Goal: Transaction & Acquisition: Purchase product/service

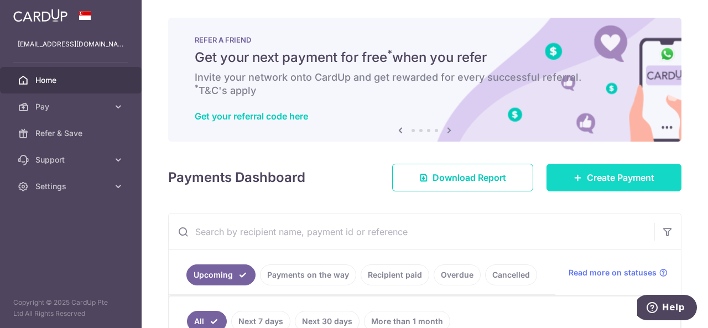
click at [558, 170] on link "Create Payment" at bounding box center [614, 178] width 135 height 28
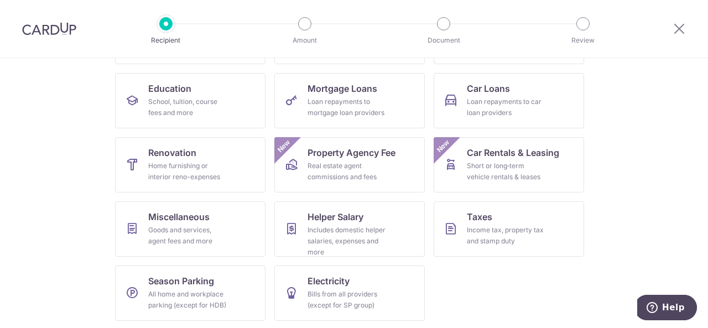
scroll to position [166, 0]
click at [356, 225] on div "Includes domestic helper salaries, expenses and more" at bounding box center [348, 240] width 80 height 33
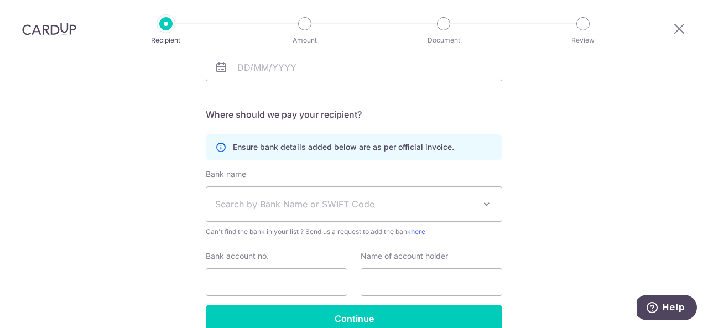
scroll to position [256, 0]
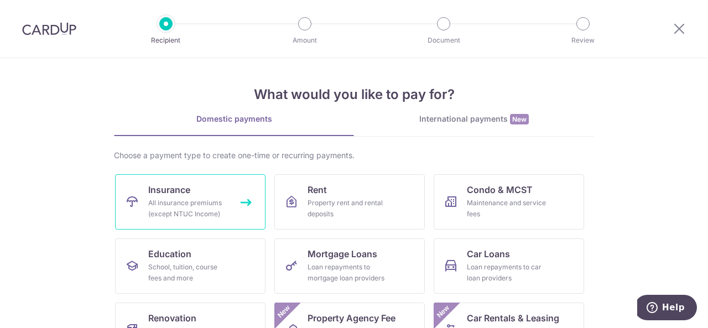
click at [179, 213] on div "All insurance premiums (except NTUC Income)" at bounding box center [188, 208] width 80 height 22
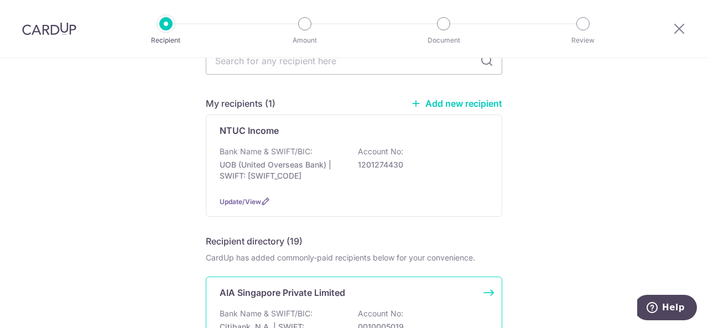
scroll to position [111, 0]
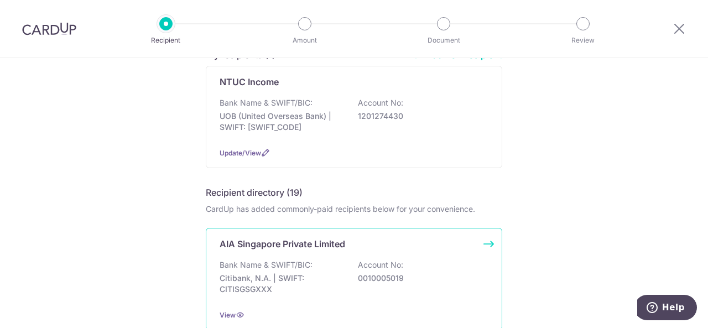
click at [320, 279] on p "Citibank, N.A. | SWIFT: CITISGSGXXX" at bounding box center [282, 284] width 124 height 22
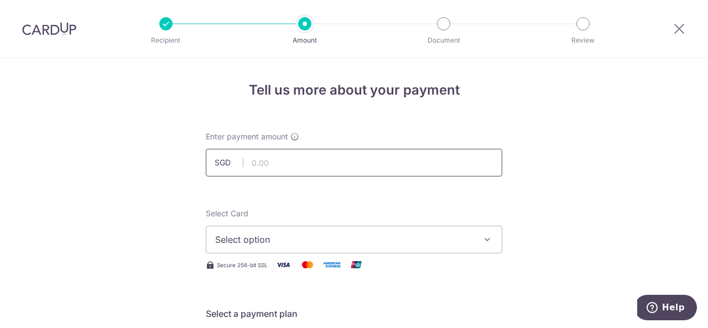
click at [269, 165] on input "text" at bounding box center [354, 163] width 297 height 28
type input "1,000.00"
click at [312, 230] on button "Select option" at bounding box center [354, 240] width 297 height 28
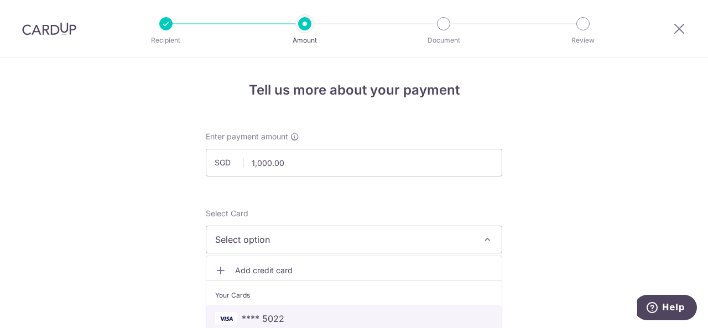
click at [284, 314] on span "**** 5022" at bounding box center [354, 318] width 278 height 13
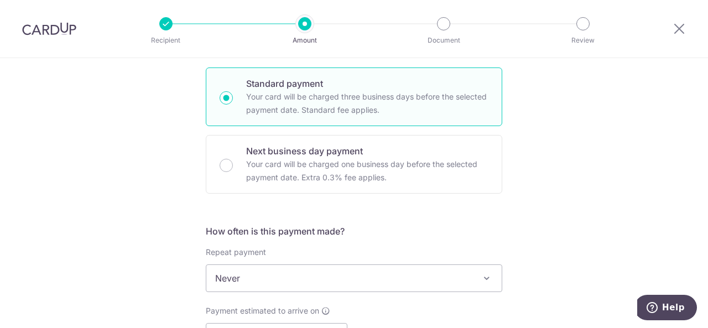
scroll to position [332, 0]
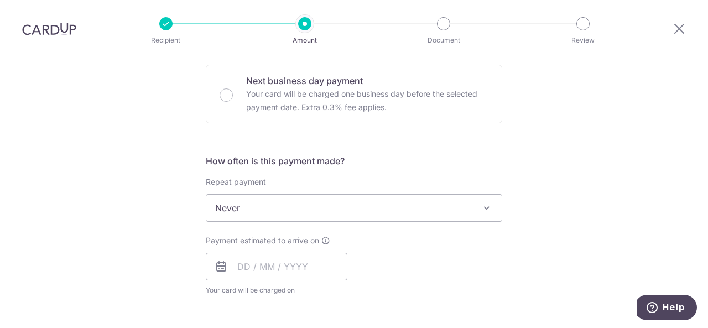
click at [271, 204] on span "Never" at bounding box center [353, 208] width 295 height 27
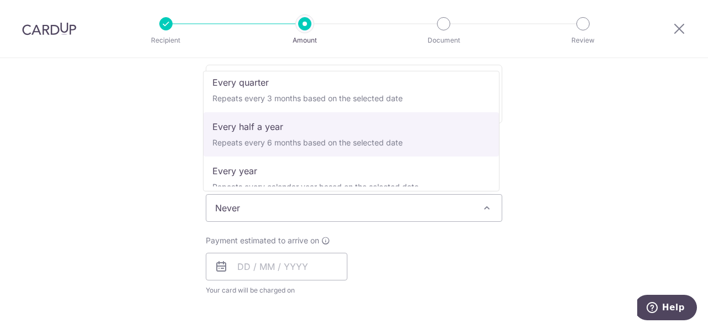
scroll to position [155, 0]
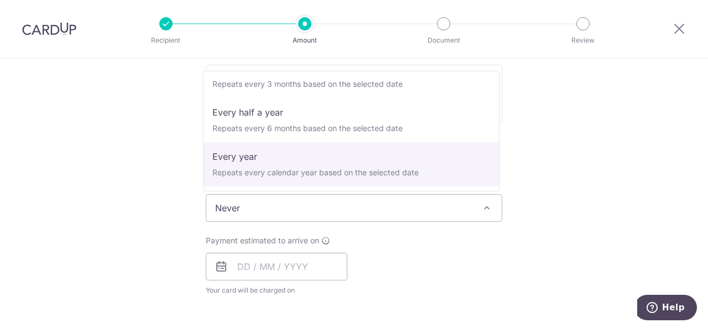
select select "6"
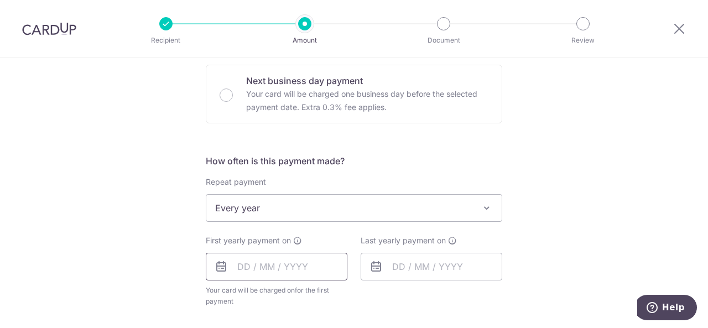
click at [289, 258] on input "text" at bounding box center [277, 267] width 142 height 28
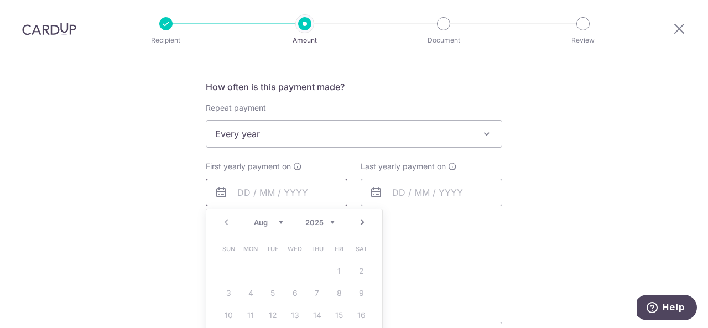
scroll to position [498, 0]
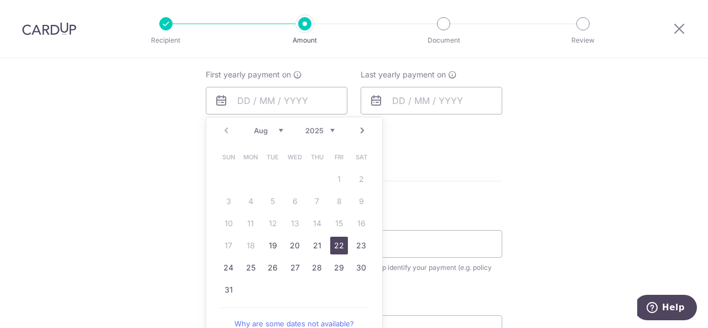
click at [334, 245] on link "22" at bounding box center [339, 246] width 18 height 18
type input "22/08/2025"
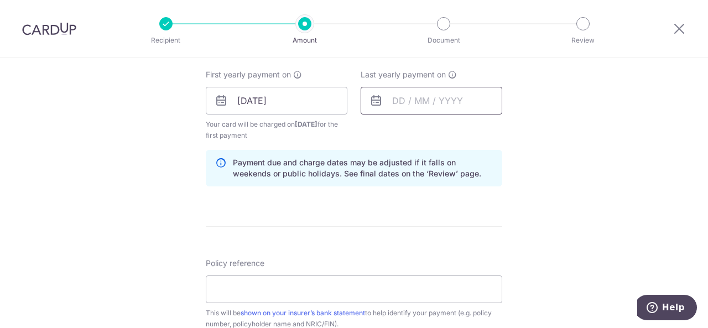
click at [429, 105] on input "text" at bounding box center [432, 101] width 142 height 28
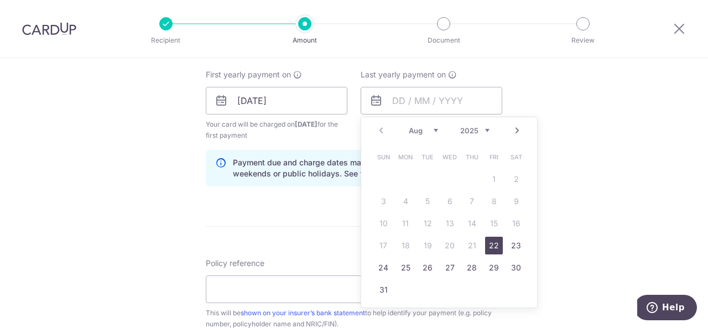
click at [488, 131] on div "Prev Next Aug Sep Oct Nov Dec 2025 2026 2027 2028 2029 2030 2031 2032 2033 2034…" at bounding box center [449, 130] width 176 height 27
click at [481, 131] on select "2025 2026 2027 2028 2029 2030 2031 2032 2033 2034 2035" at bounding box center [474, 130] width 29 height 9
click at [492, 222] on link "14" at bounding box center [494, 224] width 18 height 18
type input "14/08/2026"
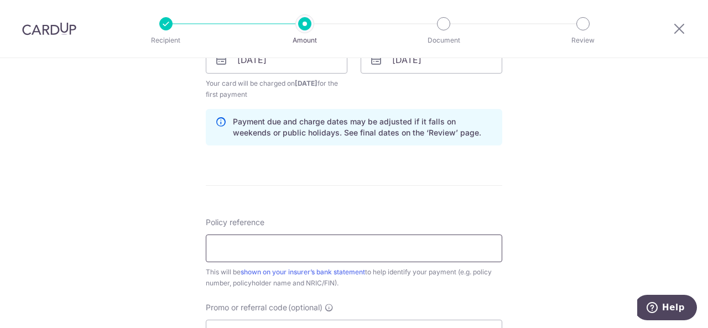
scroll to position [553, 0]
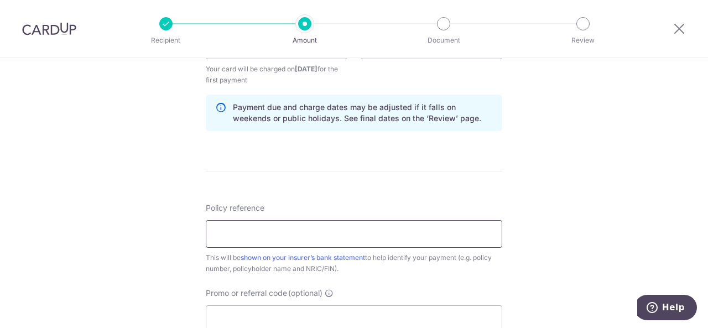
click at [342, 240] on input "Policy reference" at bounding box center [354, 234] width 297 height 28
type input "h1234"
click at [152, 187] on div "Tell us more about your payment Enter payment amount SGD 1,000.00 1000.00 Selec…" at bounding box center [354, 33] width 708 height 1057
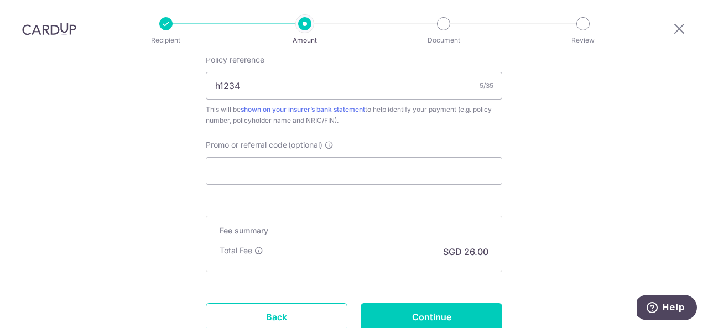
scroll to position [719, 0]
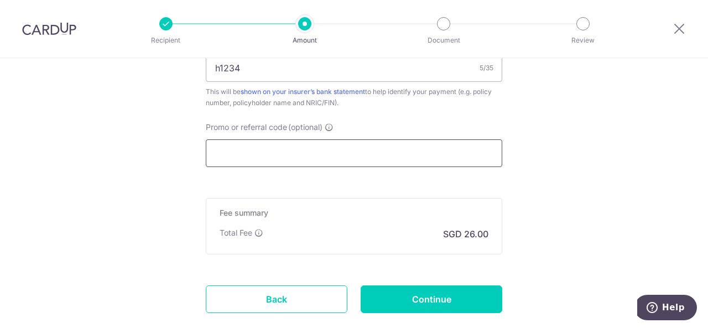
click at [236, 153] on input "Promo or referral code (optional)" at bounding box center [354, 153] width 297 height 28
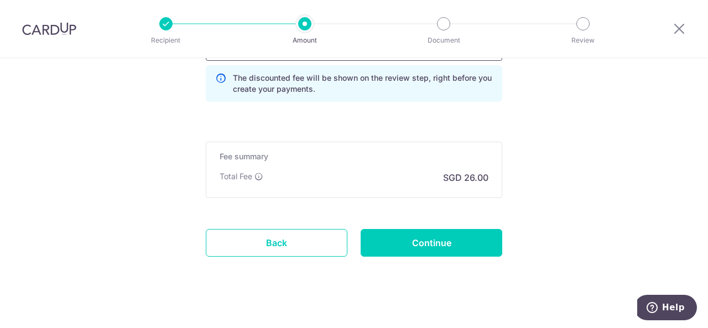
scroll to position [830, 0]
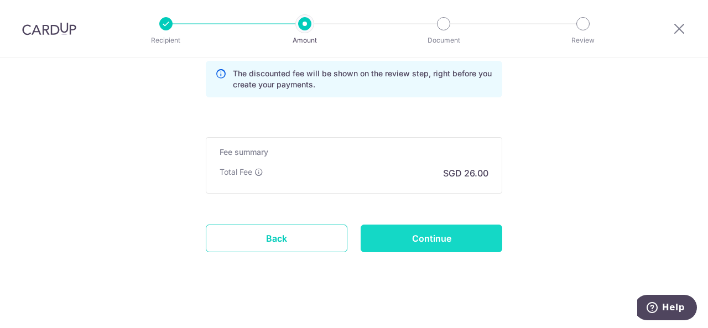
type input "b2c17"
click at [410, 231] on input "Continue" at bounding box center [432, 239] width 142 height 28
type input "Create Schedule"
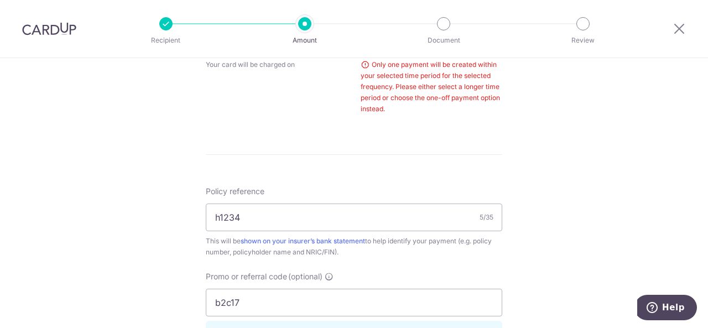
scroll to position [447, 0]
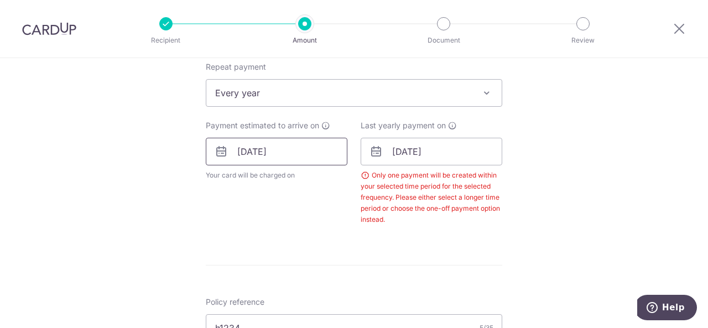
click at [267, 150] on input "22/08/2025" at bounding box center [277, 152] width 142 height 28
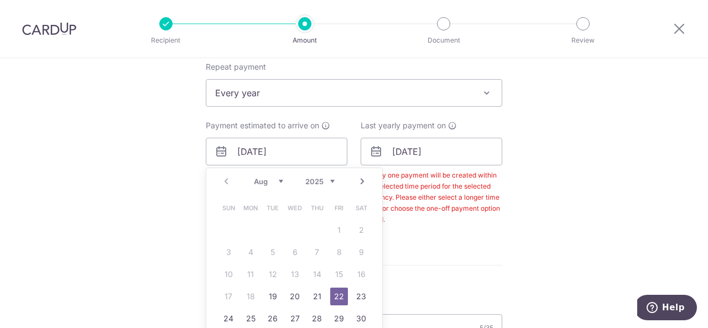
click at [321, 181] on select "2025 2026 2027 2028 2029 2030 2031 2032 2033 2034 2035" at bounding box center [319, 181] width 29 height 9
click at [313, 249] on link "6" at bounding box center [317, 252] width 18 height 18
type input "[DATE]"
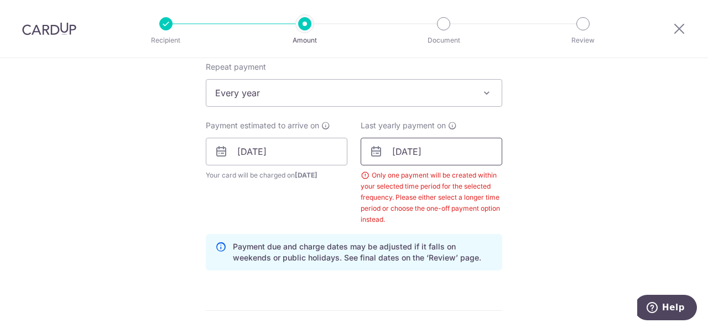
click at [420, 154] on input "[DATE]" at bounding box center [432, 152] width 142 height 28
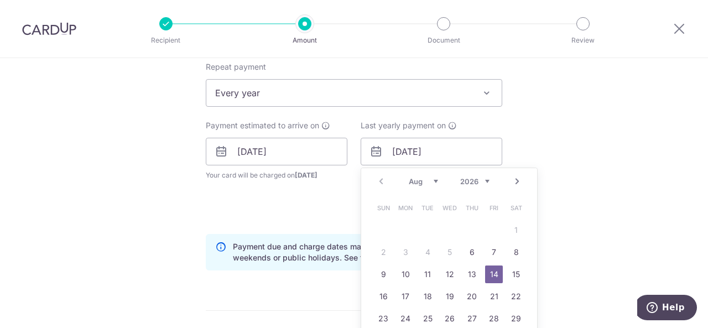
click at [484, 173] on div "Prev Next Aug Sep Oct Nov Dec 2026 2027 2028 2029 2030 2031 2032 2033 2034 2035" at bounding box center [449, 181] width 176 height 27
click at [478, 183] on select "2026 2027 2028 2029 2030 2031 2032 2033 2034 2035" at bounding box center [474, 181] width 29 height 9
click at [497, 229] on link "6" at bounding box center [494, 230] width 18 height 18
type input "06/08/2027"
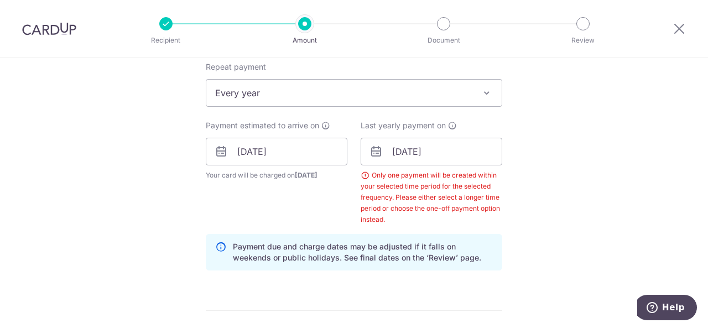
click at [579, 210] on div "Tell us more about your payment Enter payment amount SGD 1,000.00 1000.00 Selec…" at bounding box center [354, 181] width 708 height 1140
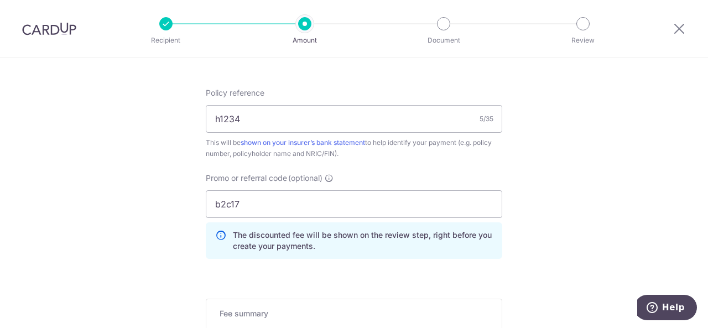
scroll to position [867, 0]
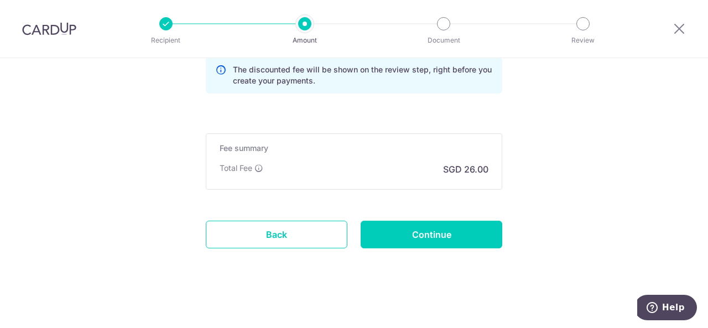
click at [501, 236] on div "Continue" at bounding box center [431, 235] width 155 height 28
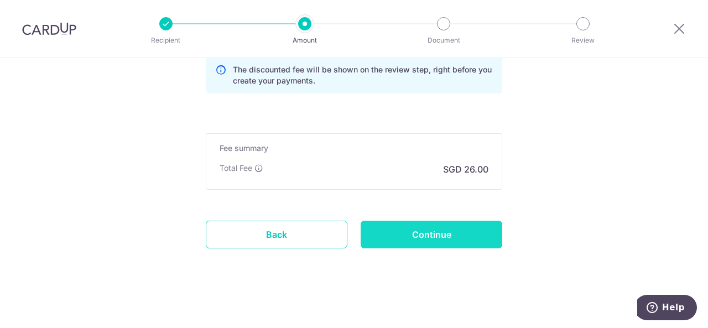
click at [497, 236] on input "Continue" at bounding box center [432, 235] width 142 height 28
type input "Create Schedule"
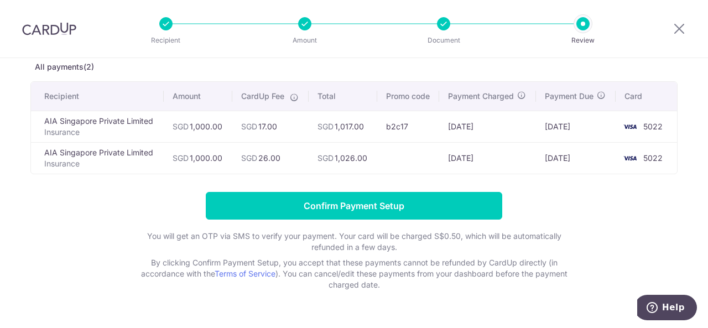
scroll to position [87, 0]
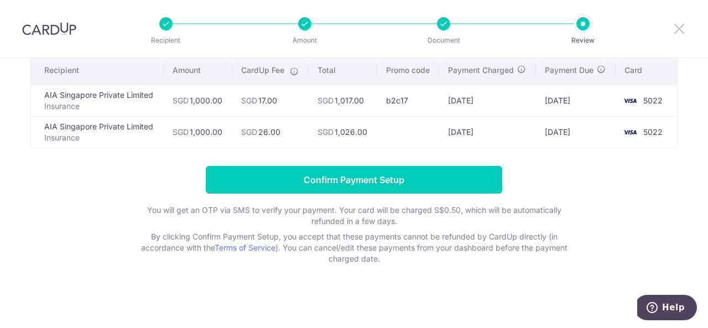
drag, startPoint x: 679, startPoint y: 34, endPoint x: 409, endPoint y: 81, distance: 274.0
click at [679, 34] on icon at bounding box center [679, 29] width 13 height 14
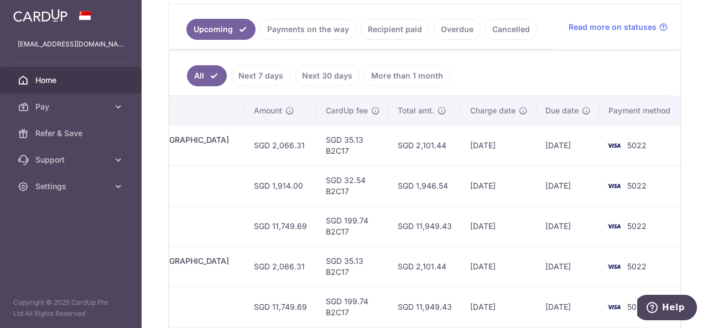
scroll to position [221, 0]
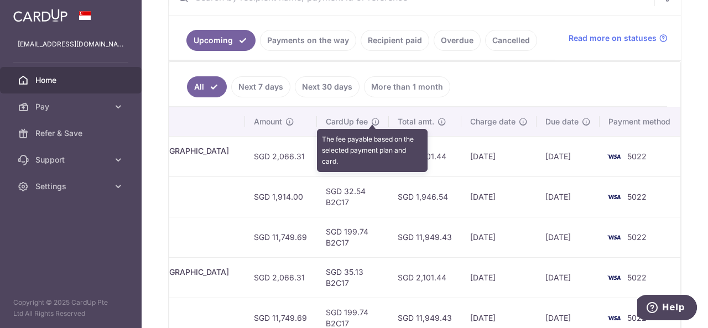
click at [371, 122] on icon at bounding box center [375, 121] width 9 height 9
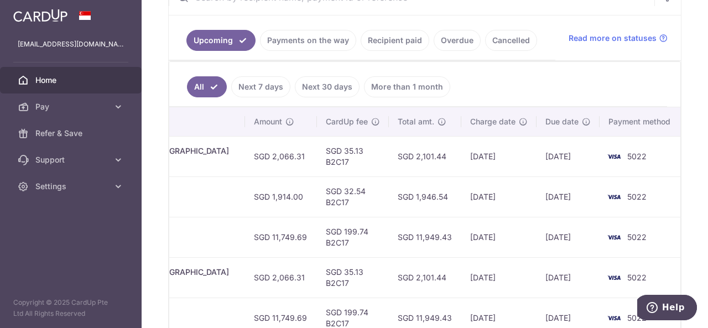
click at [326, 155] on td "SGD 35.13 B2C17" at bounding box center [353, 156] width 72 height 40
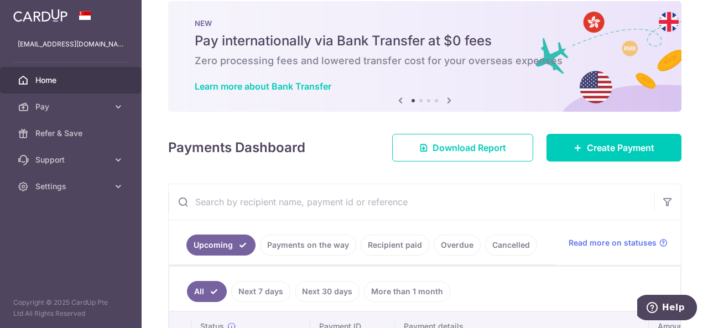
scroll to position [0, 0]
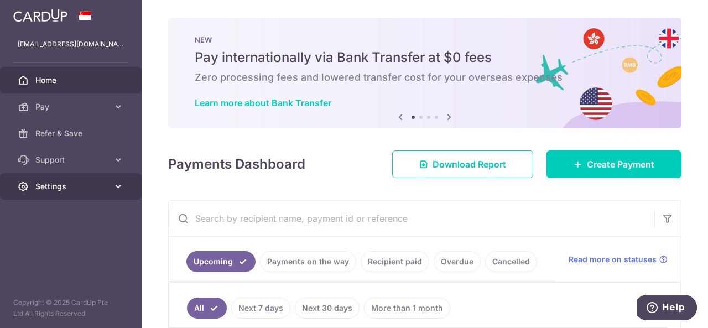
click at [59, 184] on span "Settings" at bounding box center [71, 186] width 73 height 11
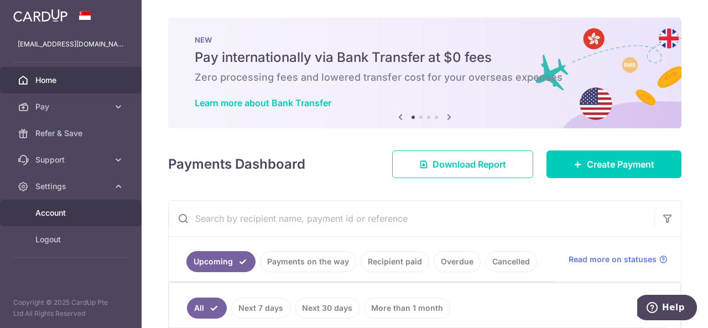
click at [64, 209] on span "Account" at bounding box center [71, 212] width 73 height 11
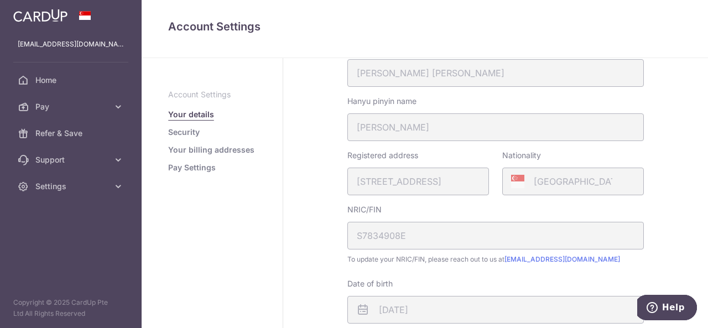
scroll to position [221, 0]
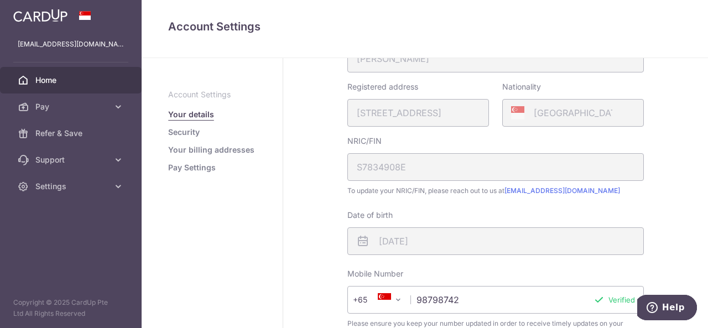
click at [44, 86] on link "Home" at bounding box center [71, 80] width 142 height 27
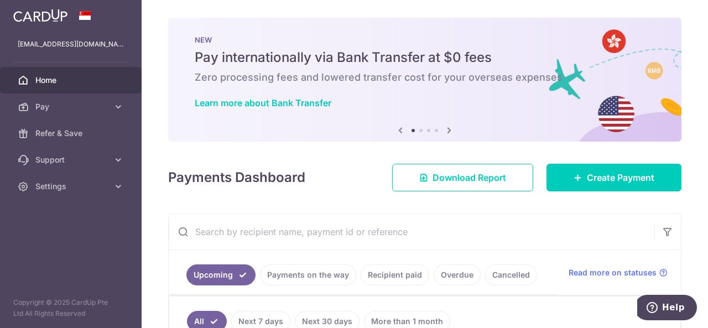
click at [230, 232] on input "text" at bounding box center [412, 231] width 486 height 35
paste input "31009727"
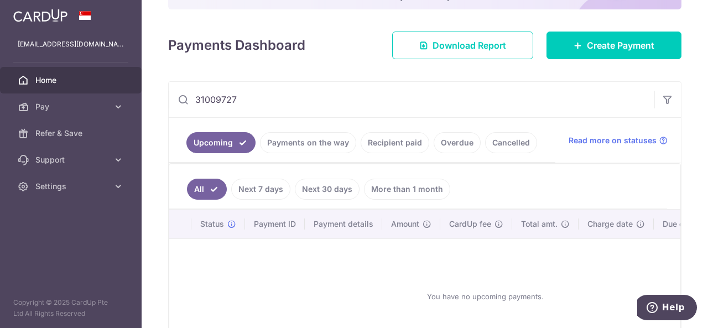
scroll to position [155, 0]
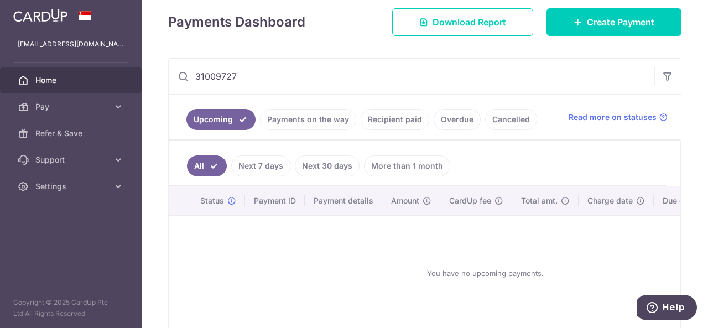
type input "31009727"
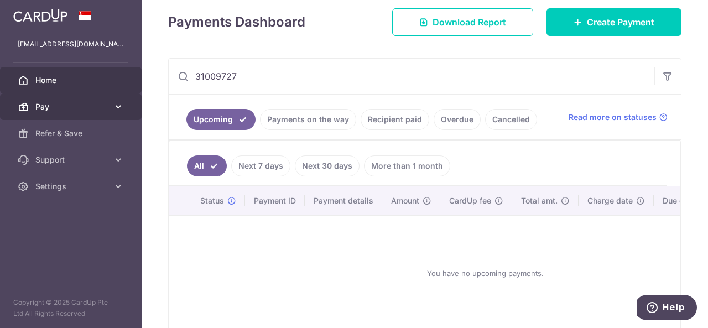
click at [58, 95] on link "Pay" at bounding box center [71, 106] width 142 height 27
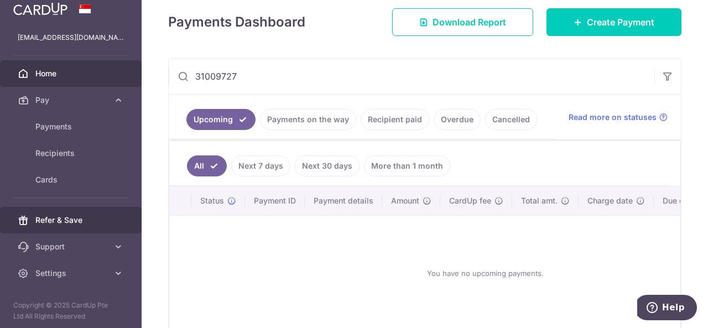
scroll to position [9, 0]
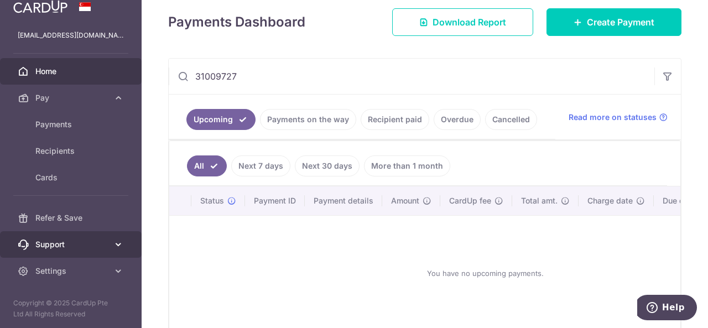
click at [54, 238] on link "Support" at bounding box center [71, 244] width 142 height 27
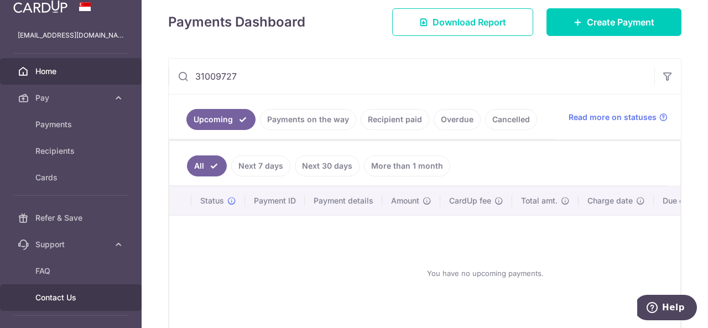
click at [61, 293] on span "Contact Us" at bounding box center [71, 297] width 73 height 11
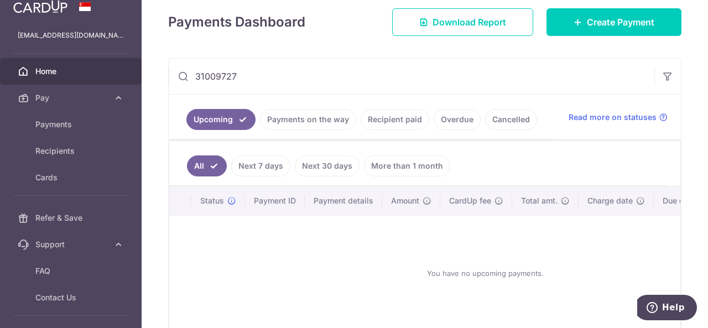
click at [364, 289] on div "You have no upcoming payments." at bounding box center [485, 273] width 605 height 97
